Goal: Task Accomplishment & Management: Use online tool/utility

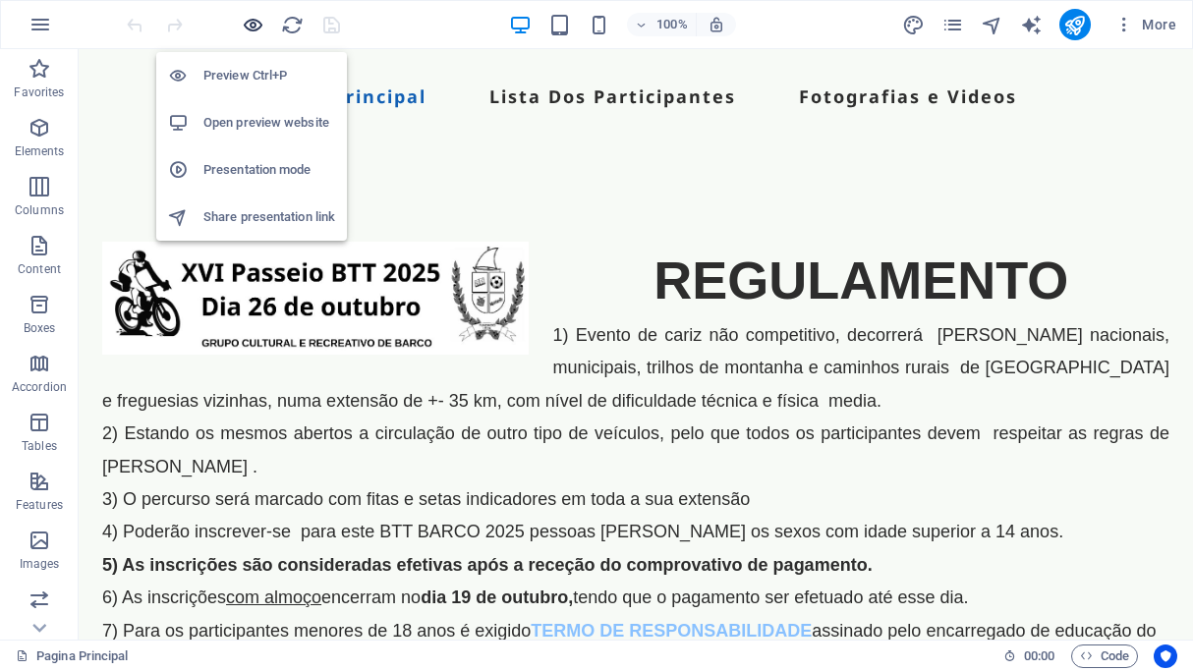
click at [250, 25] on icon "button" at bounding box center [253, 25] width 23 height 23
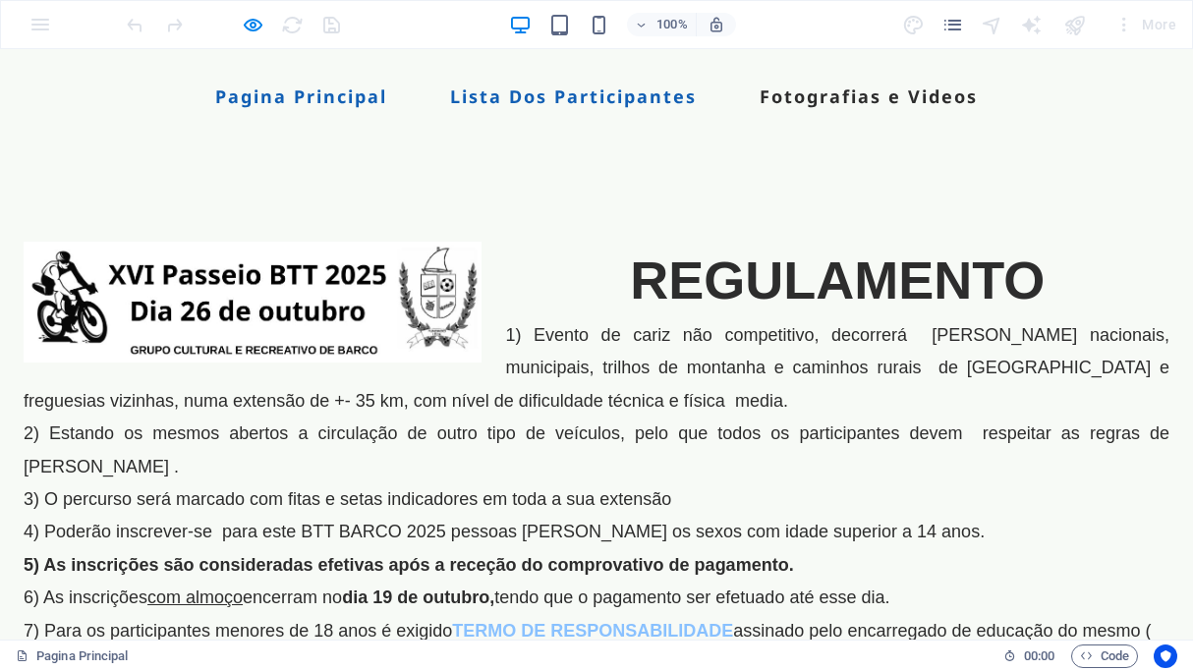
click at [572, 95] on link "Lista Dos Participantes" at bounding box center [573, 96] width 247 height 18
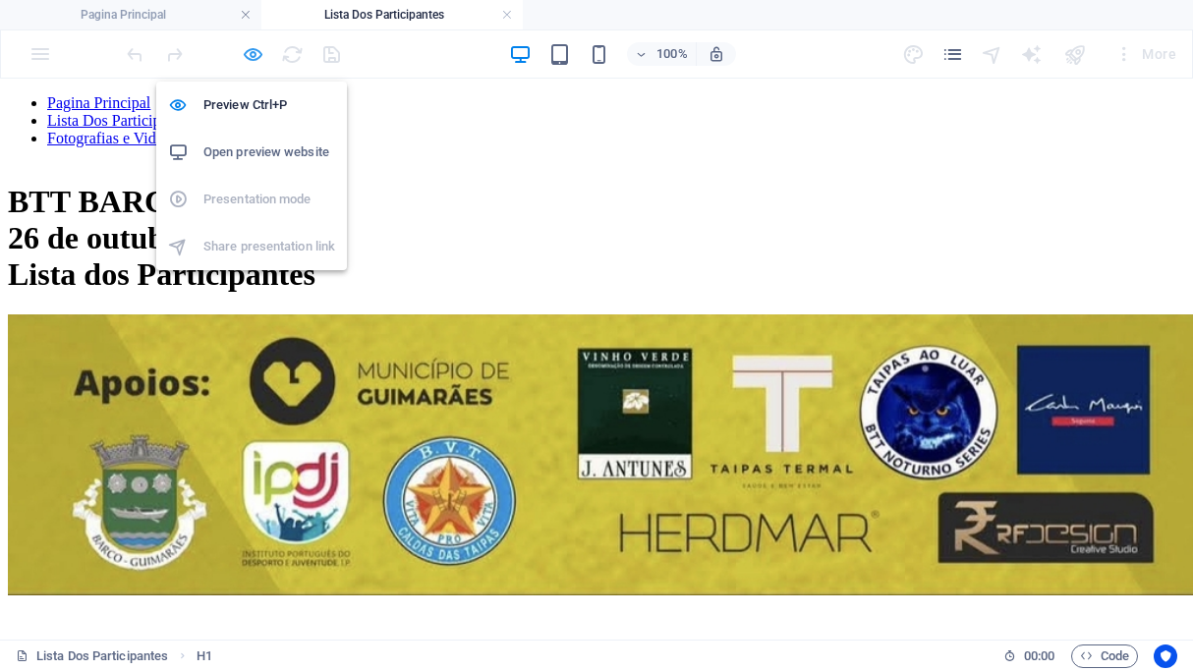
click at [256, 57] on icon "button" at bounding box center [253, 54] width 23 height 23
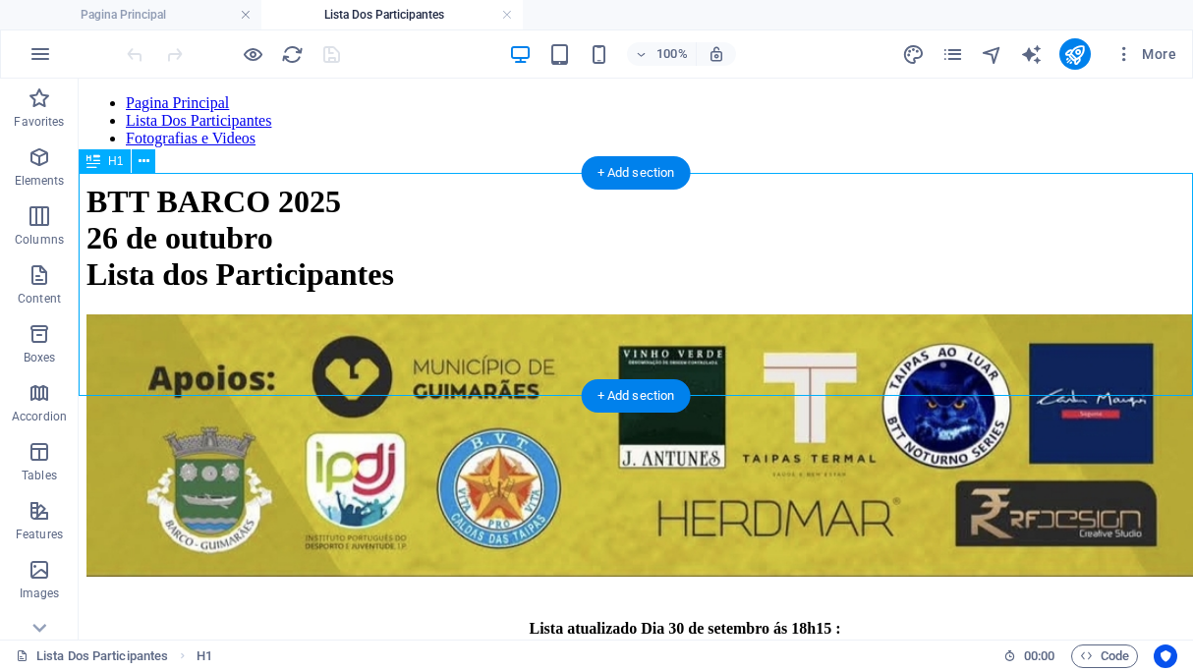
click at [572, 222] on div "BTT BARCO 2025 26 de outubro Lista dos Participantes" at bounding box center [635, 238] width 1099 height 109
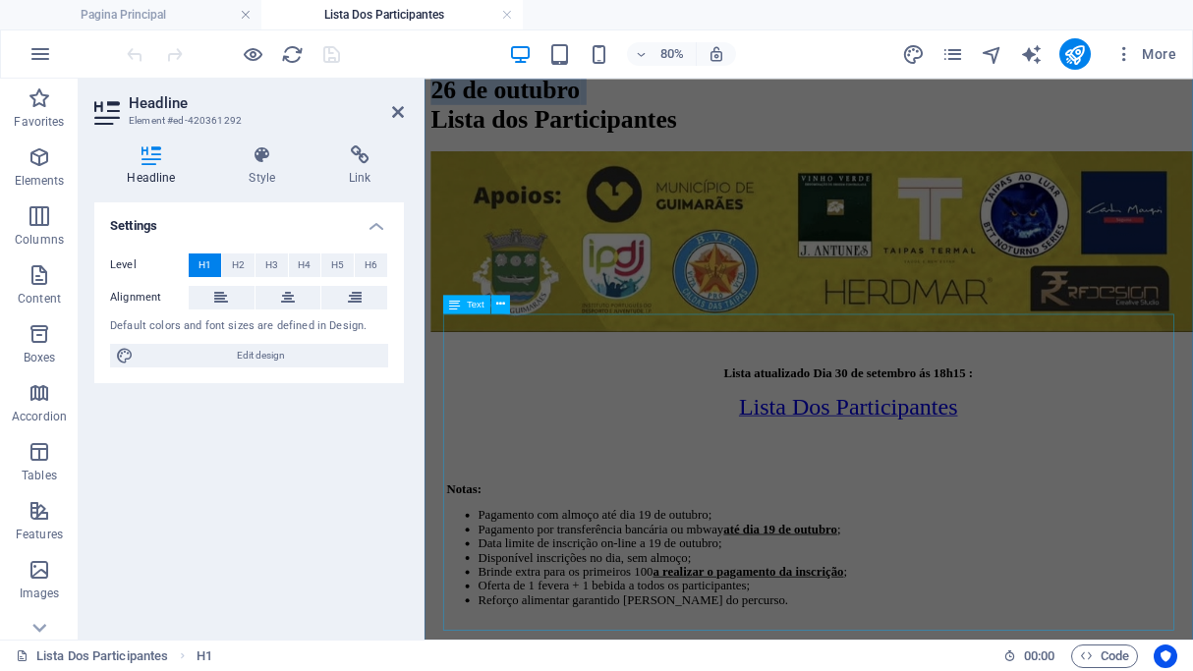
scroll to position [447, 0]
click at [830, 438] on div "Lista atualizado Dia 30 de setembro ás 18h15 : Lista Dos Participantes Notas: P…" at bounding box center [904, 605] width 945 height 334
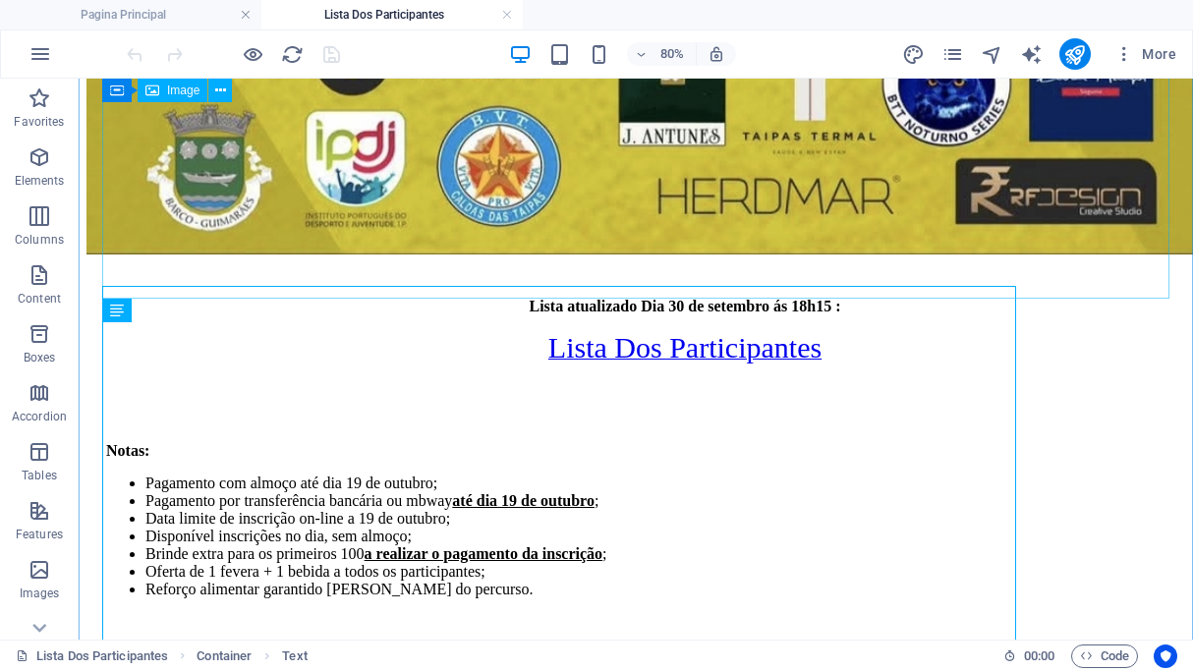
click at [860, 258] on figure at bounding box center [635, 125] width 1099 height 266
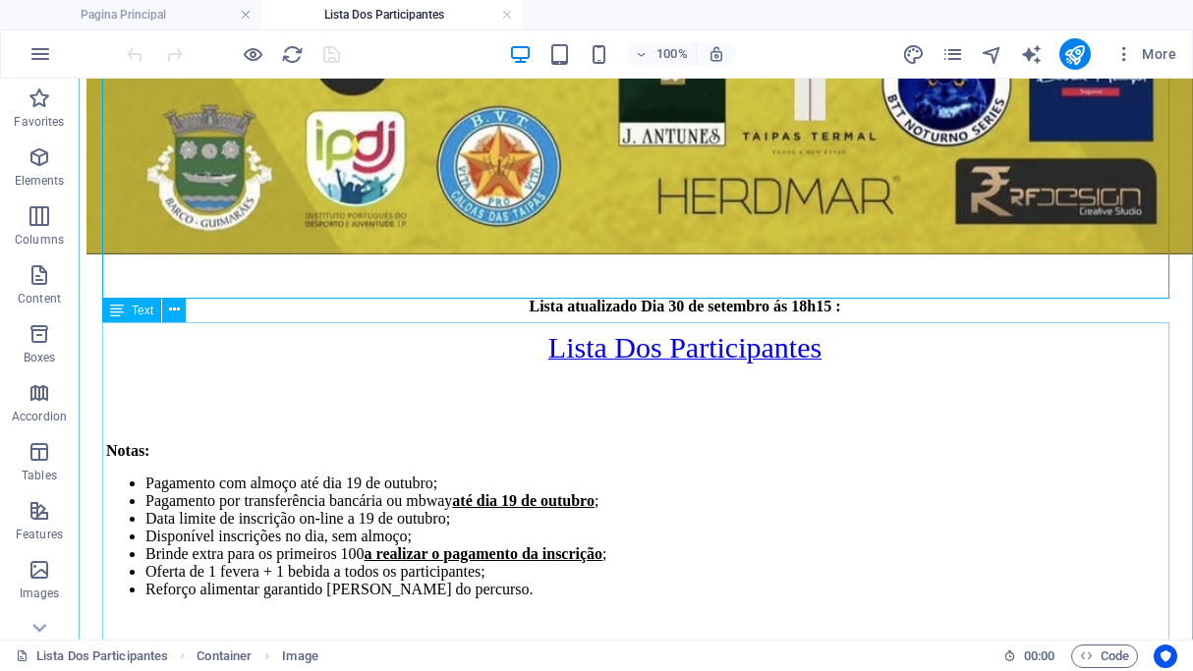
click at [677, 343] on div "Lista atualizado Dia 30 de setembro ás 18h15 : Lista Dos Participantes Notas: P…" at bounding box center [635, 465] width 1099 height 334
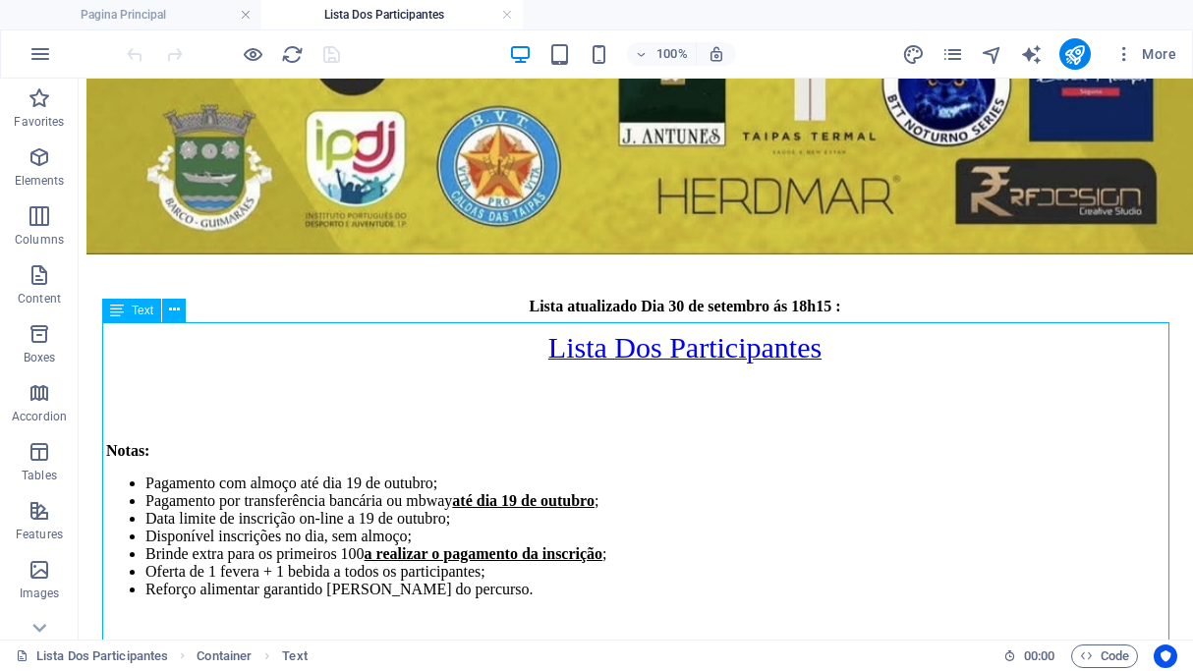
click at [677, 336] on div "Lista atualizado Dia 30 de setembro ás 18h15 : Lista Dos Participantes Notas: P…" at bounding box center [635, 465] width 1099 height 334
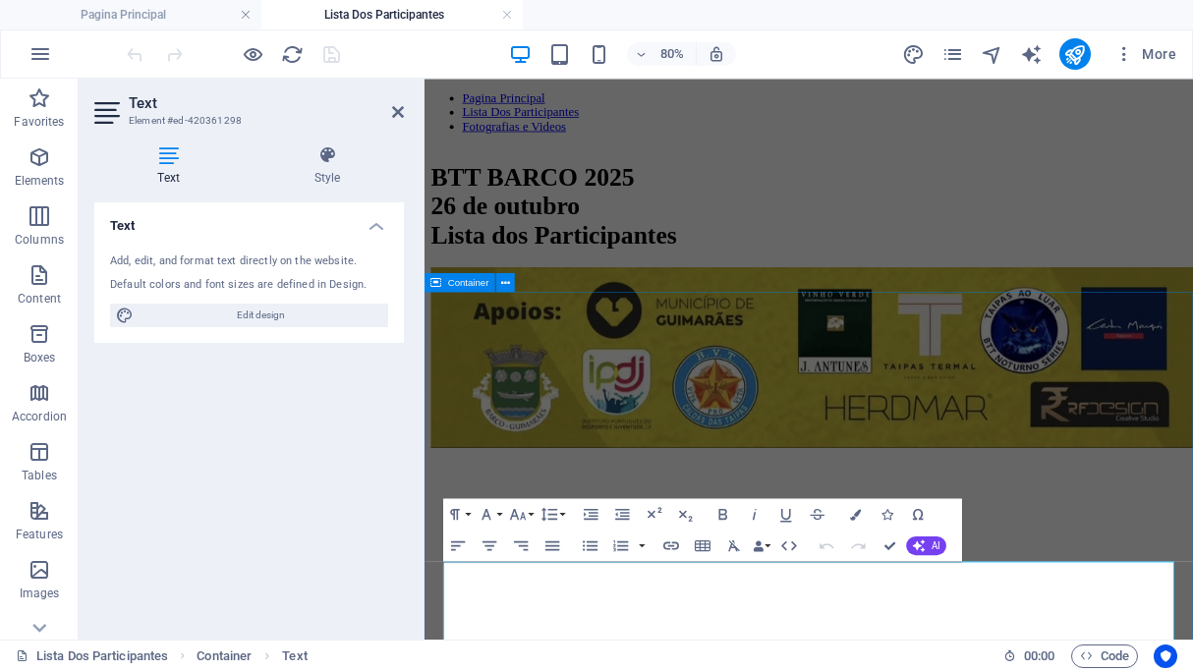
scroll to position [51, 0]
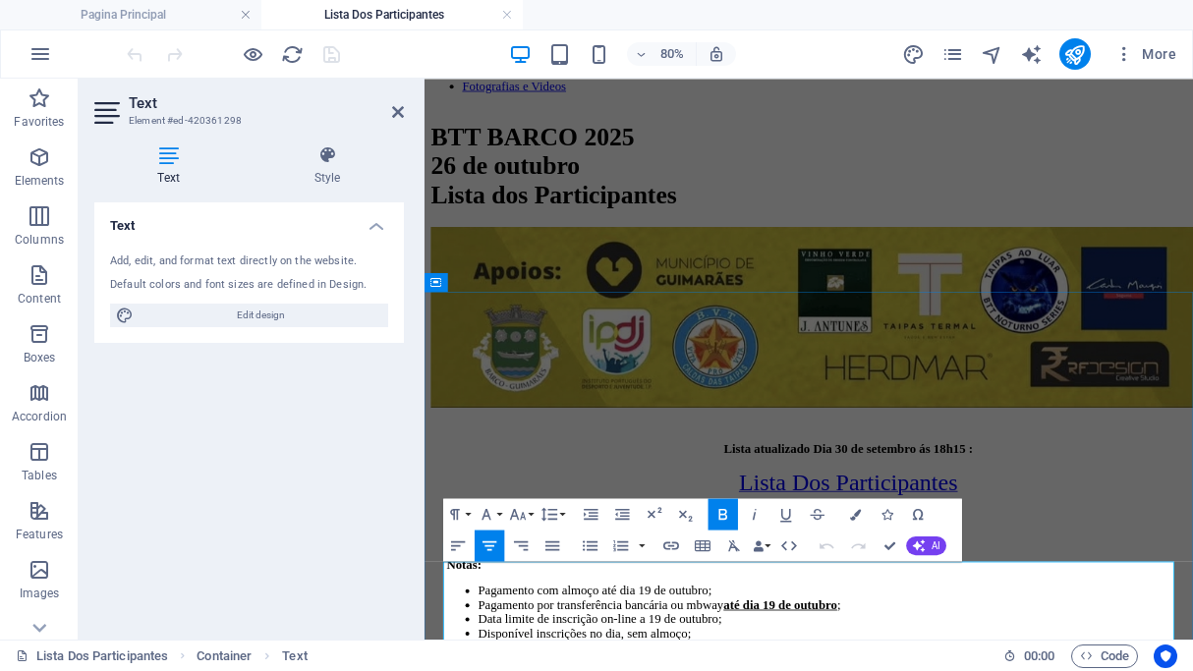
click at [950, 549] on strong "Lista atualizado Dia 30 de setembro ás 18h15 :" at bounding box center [954, 541] width 312 height 17
click at [946, 549] on strong "Lista atualizado Dia 30 de setembro ás 18h15 :" at bounding box center [954, 541] width 312 height 17
click at [948, 549] on strong "Lista atualizado Dia 30 de setembro ás 18h15 :" at bounding box center [954, 541] width 312 height 17
click at [953, 549] on strong "Lista atualizado Dia 30 de setembro ás 18h15 :" at bounding box center [954, 541] width 312 height 17
click at [945, 549] on strong "Lista atualizado Dia 30 de setembro ás 18h15 :" at bounding box center [954, 541] width 312 height 17
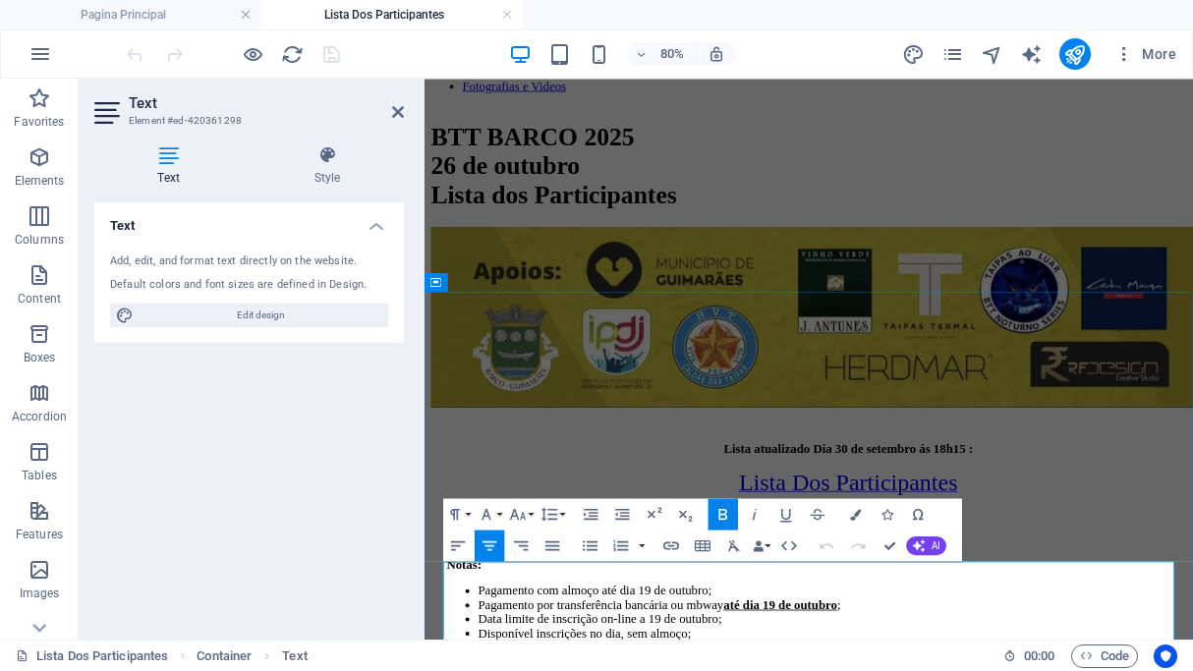
click at [949, 549] on strong "Lista atualizado Dia 30 de setembro ás 18h15 :" at bounding box center [954, 541] width 312 height 17
